Goal: Check status: Check status

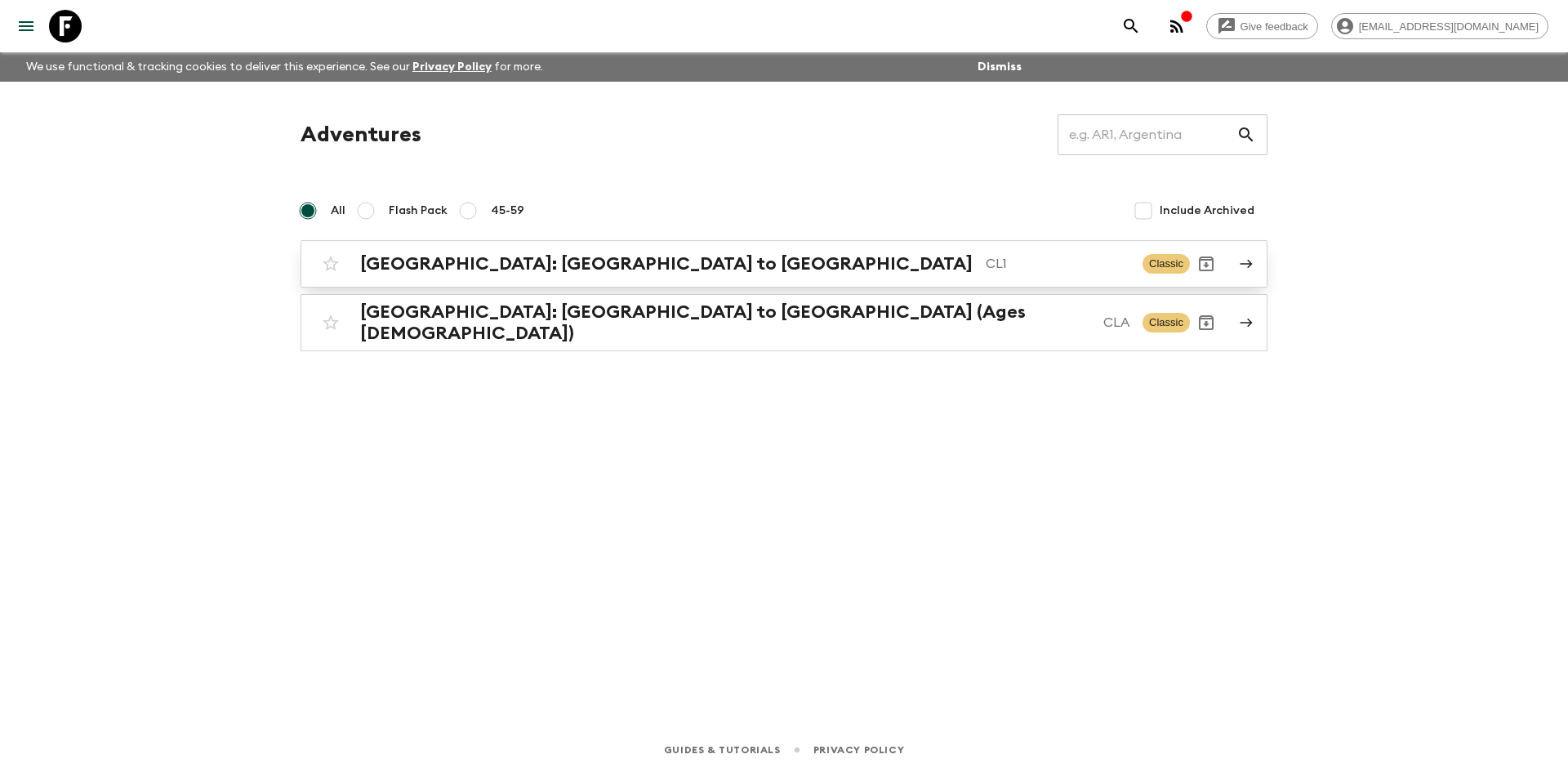
click at [586, 275] on div "[GEOGRAPHIC_DATA]: [GEOGRAPHIC_DATA] to Patagonia CL1 Classic" at bounding box center [752, 264] width 876 height 33
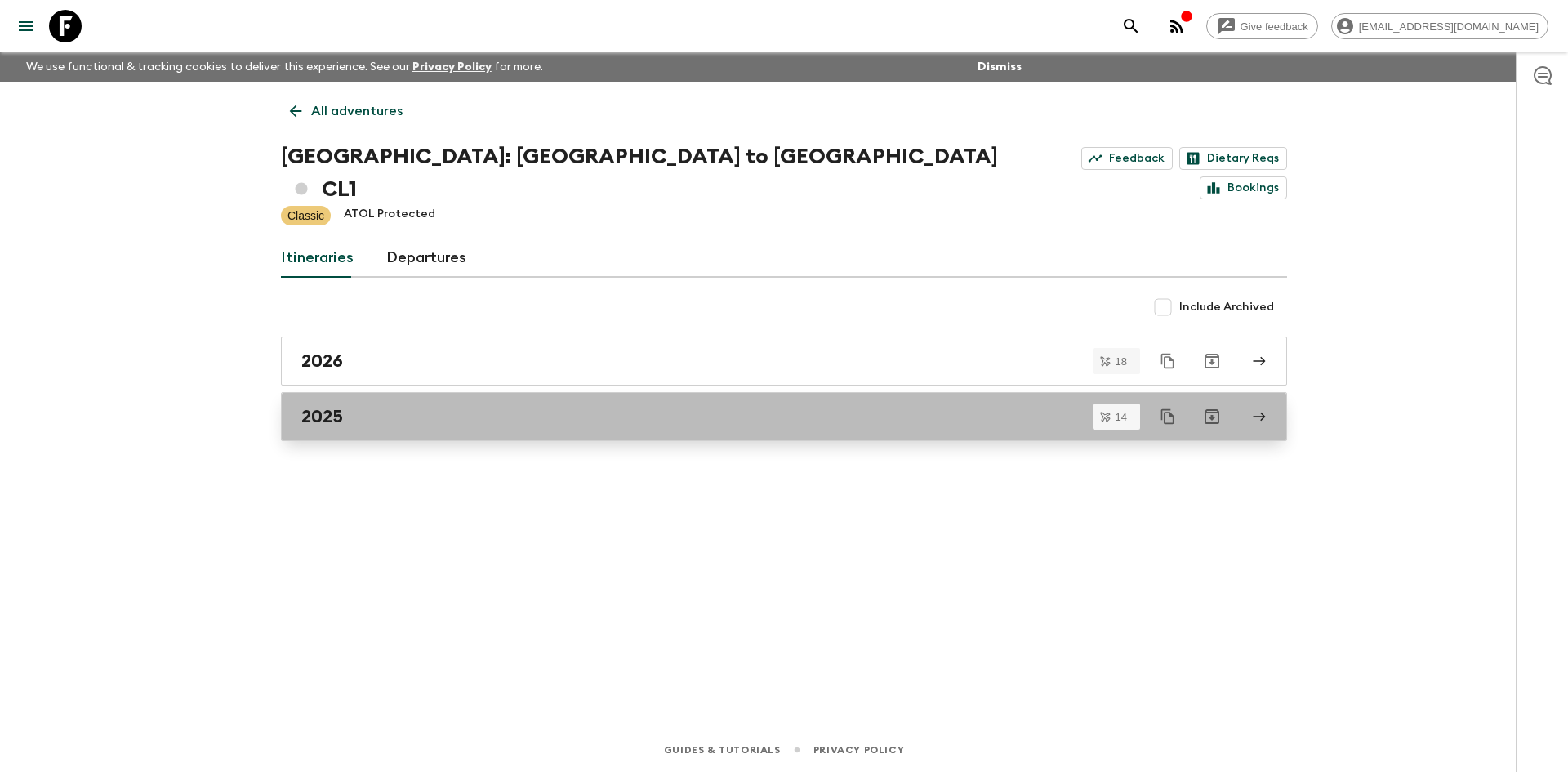
click at [394, 406] on div "2025" at bounding box center [768, 416] width 934 height 21
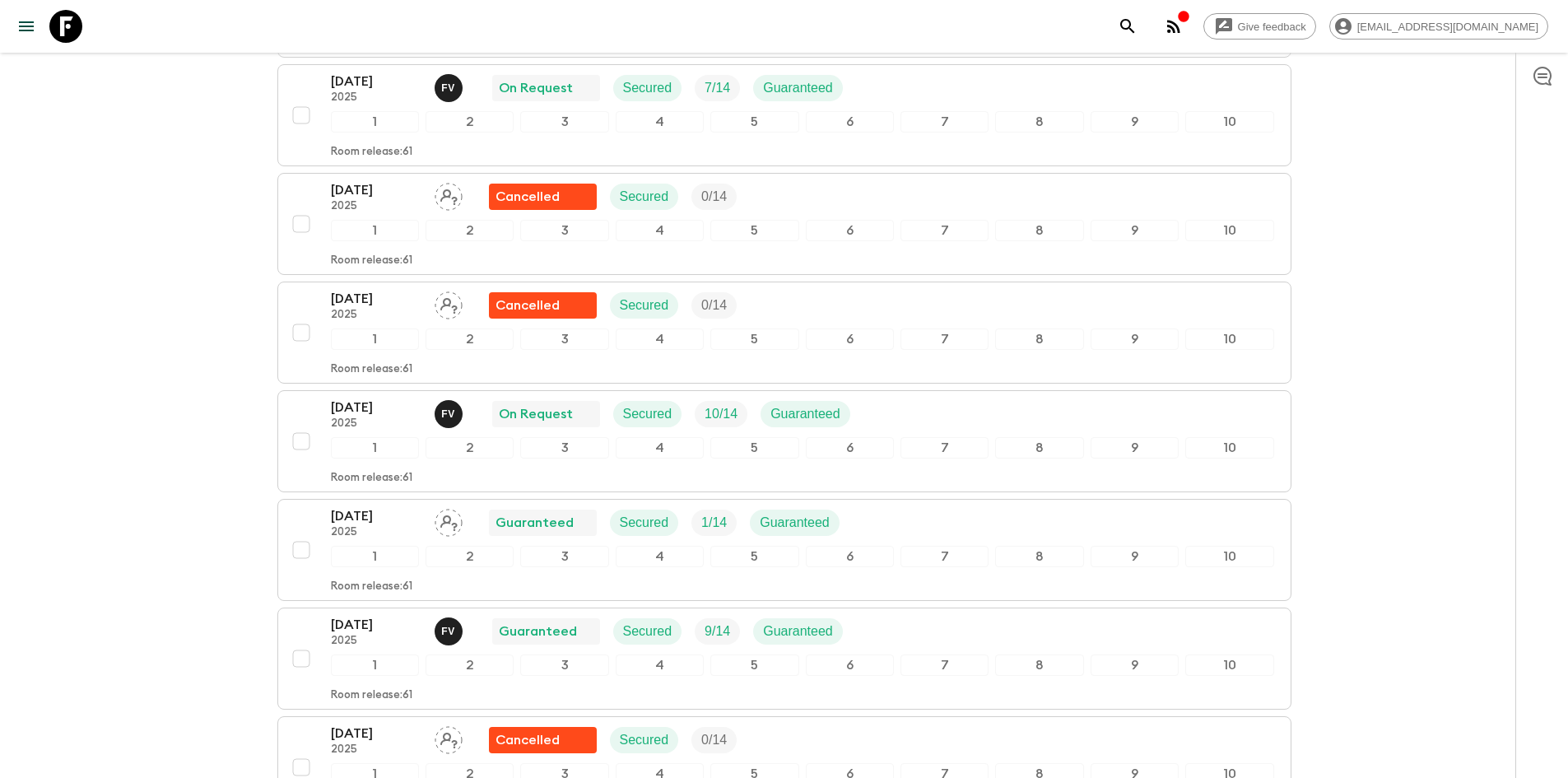
scroll to position [741, 0]
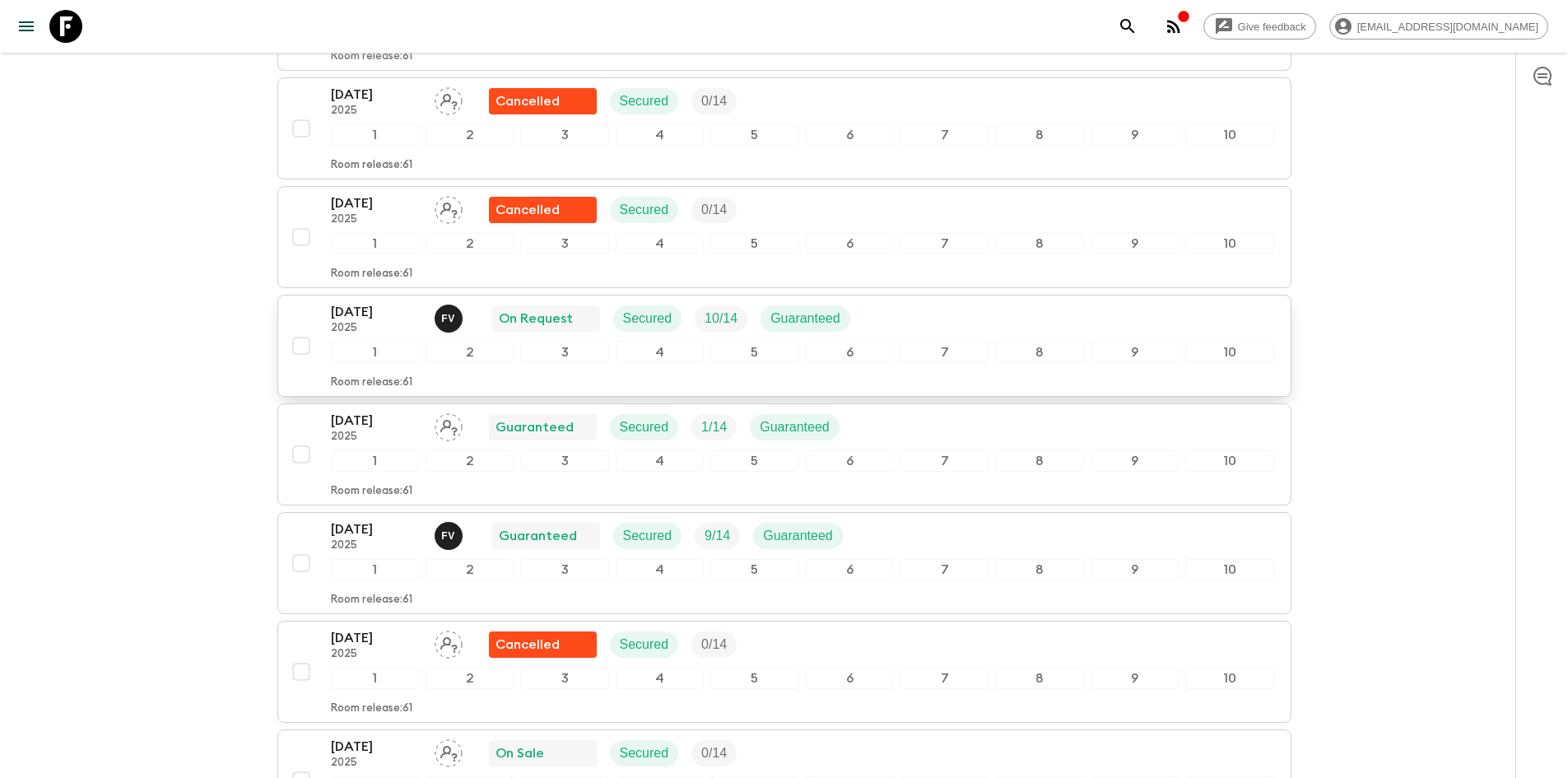
click at [368, 341] on div "1" at bounding box center [374, 352] width 88 height 21
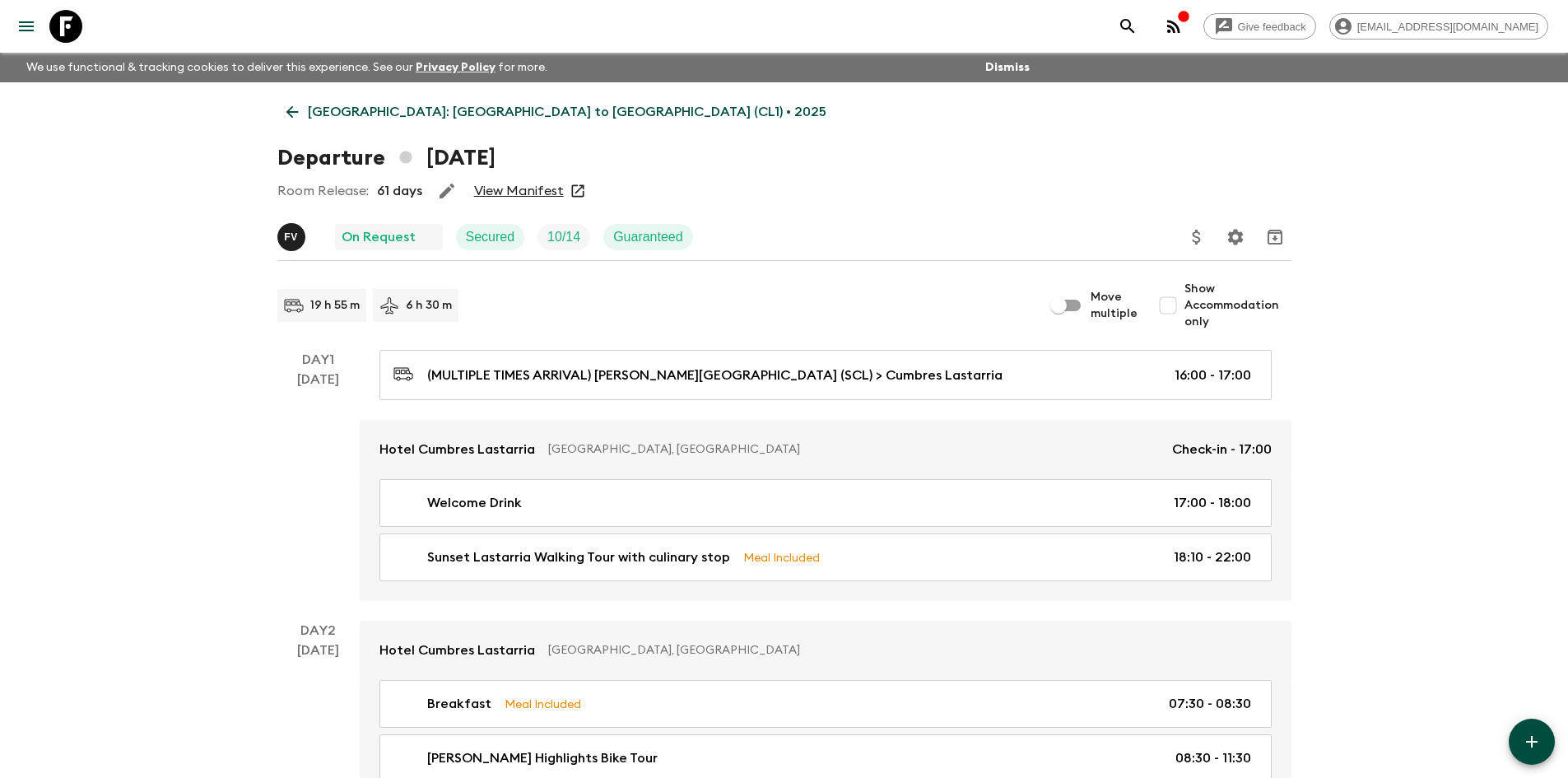
click at [518, 196] on link "View Manifest" at bounding box center [518, 191] width 90 height 16
